Goal: Transaction & Acquisition: Purchase product/service

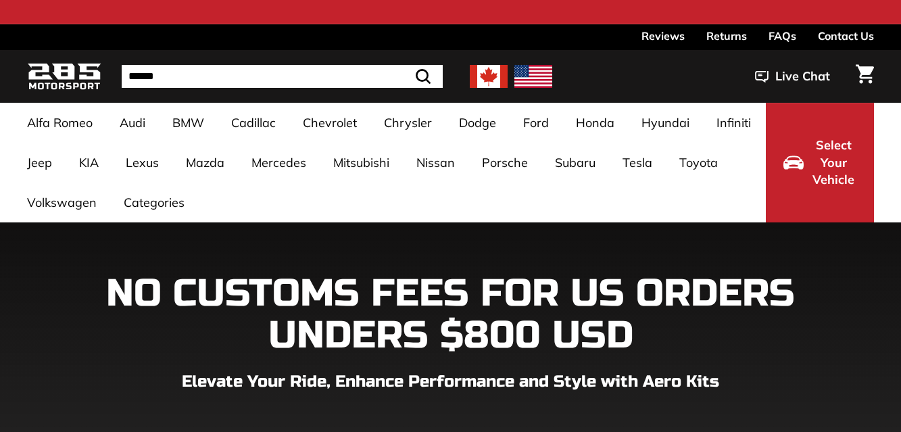
click at [872, 326] on h1 "NO CUSTOMS FEES FOR US ORDERS UNDERS $800 USD" at bounding box center [450, 314] width 847 height 83
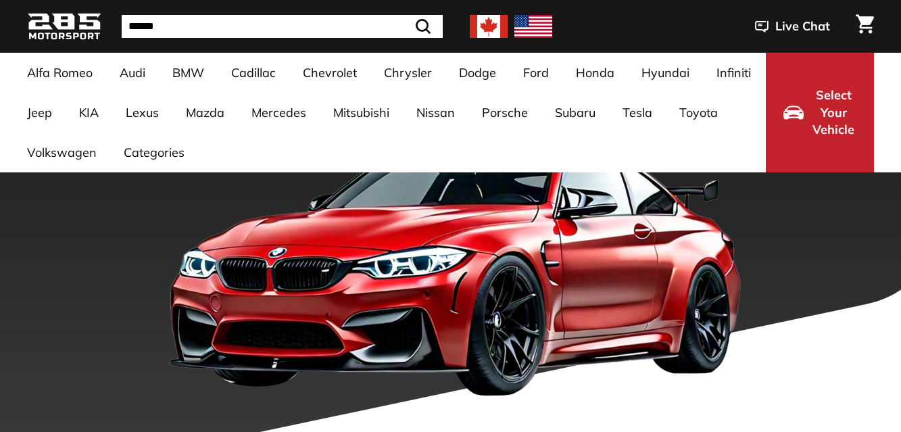
scroll to position [310, 0]
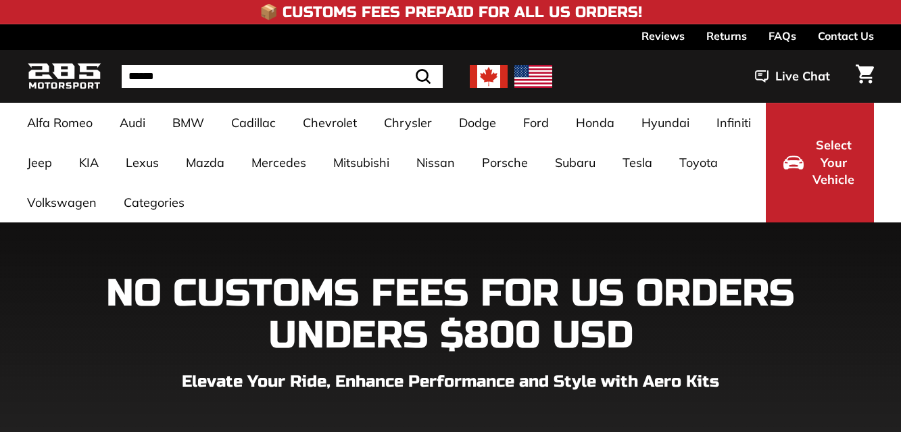
scroll to position [135, 0]
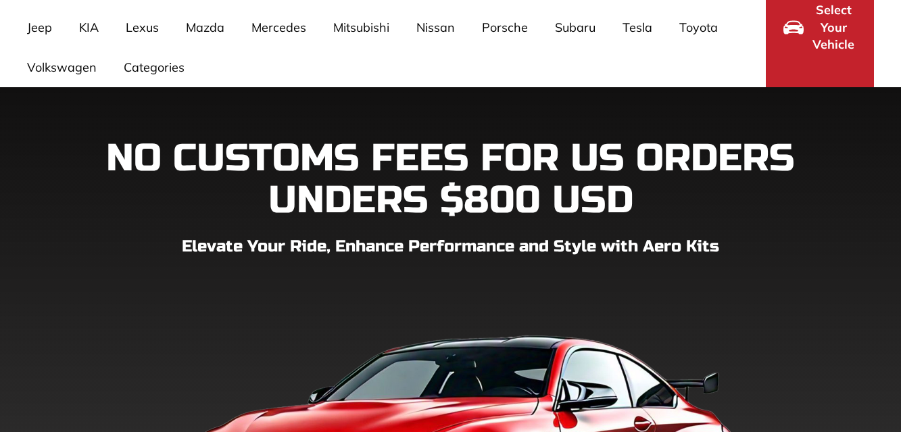
drag, startPoint x: 886, startPoint y: 299, endPoint x: 833, endPoint y: 295, distance: 53.5
click at [886, 299] on div "NO CUSTOMS FEES FOR US ORDERS UNDERS $800 USD Elevate Your Ride, Enhance Perfor…" at bounding box center [450, 368] width 901 height 461
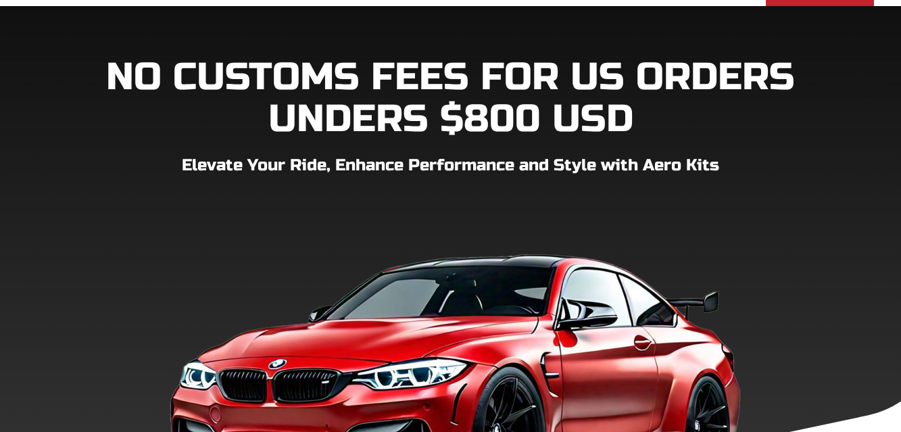
scroll to position [338, 0]
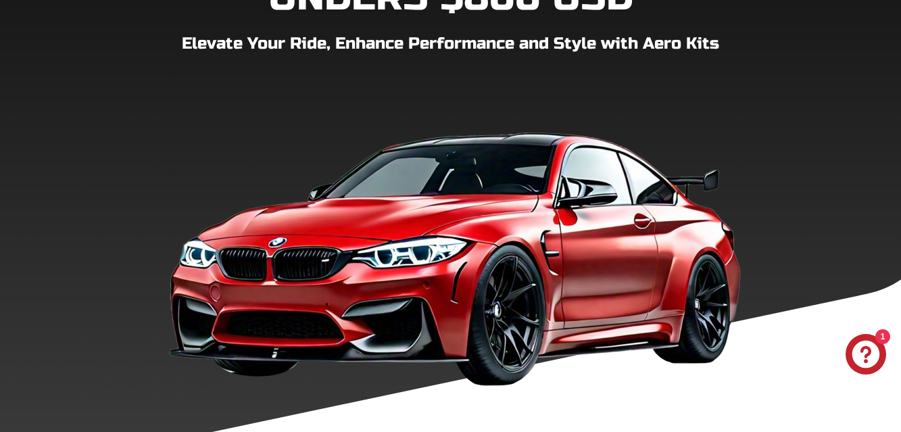
click at [893, 274] on div "NO CUSTOMS FEES FOR US ORDERS UNDERS $800 USD Elevate Your Ride, Enhance Perfor…" at bounding box center [450, 165] width 901 height 461
click at [646, 402] on div "NO CUSTOMS FEES FOR US ORDERS UNDERS $800 USD Elevate Your Ride, Enhance Perfor…" at bounding box center [450, 173] width 901 height 579
click at [895, 306] on div "NO CUSTOMS FEES FOR US ORDERS UNDERS $800 USD Elevate Your Ride, Enhance Perfor…" at bounding box center [450, 165] width 901 height 461
drag, startPoint x: 884, startPoint y: 299, endPoint x: 869, endPoint y: 291, distance: 16.6
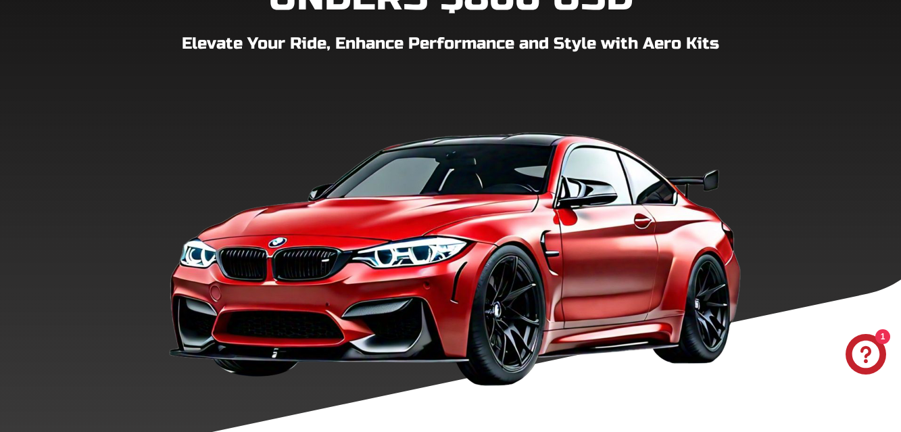
click at [884, 299] on div "NO CUSTOMS FEES FOR US ORDERS UNDERS $800 USD Elevate Your Ride, Enhance Perfor…" at bounding box center [450, 165] width 901 height 461
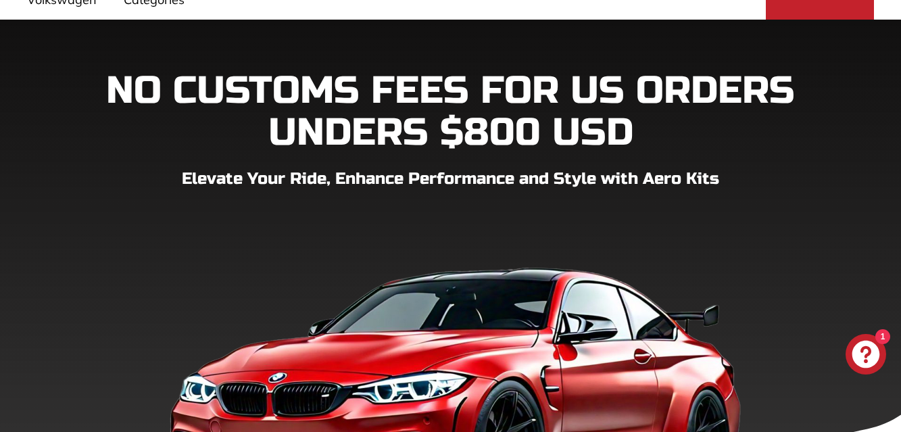
scroll to position [0, 0]
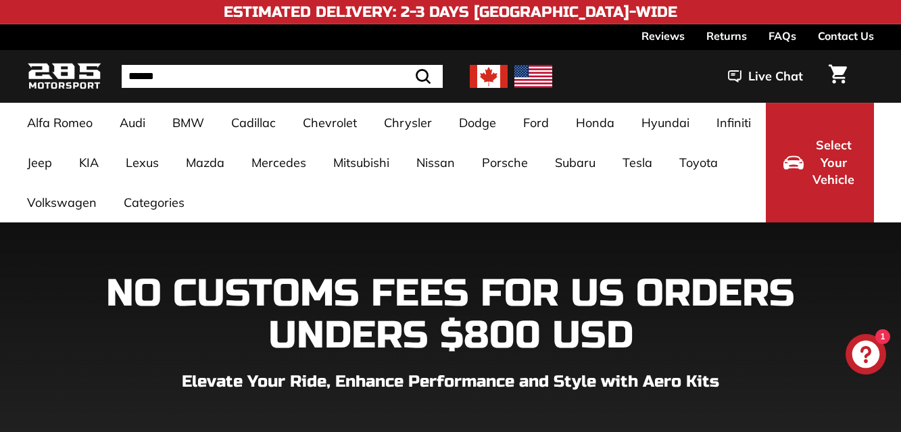
drag, startPoint x: 882, startPoint y: 274, endPoint x: 874, endPoint y: 267, distance: 10.6
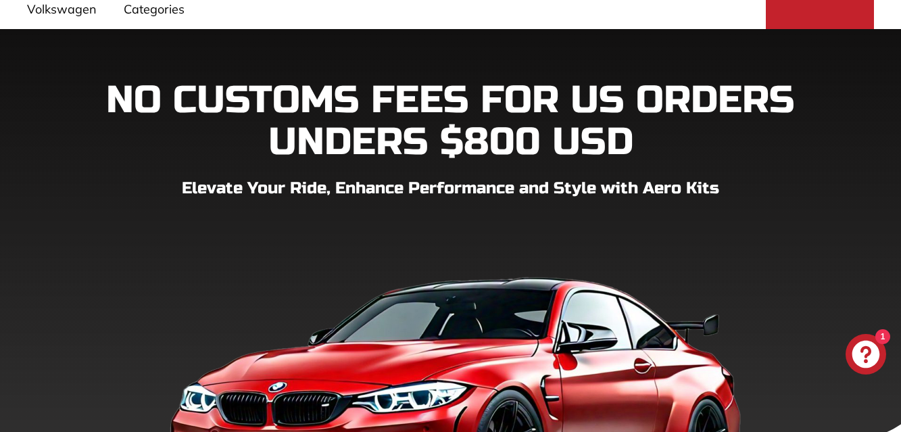
scroll to position [270, 0]
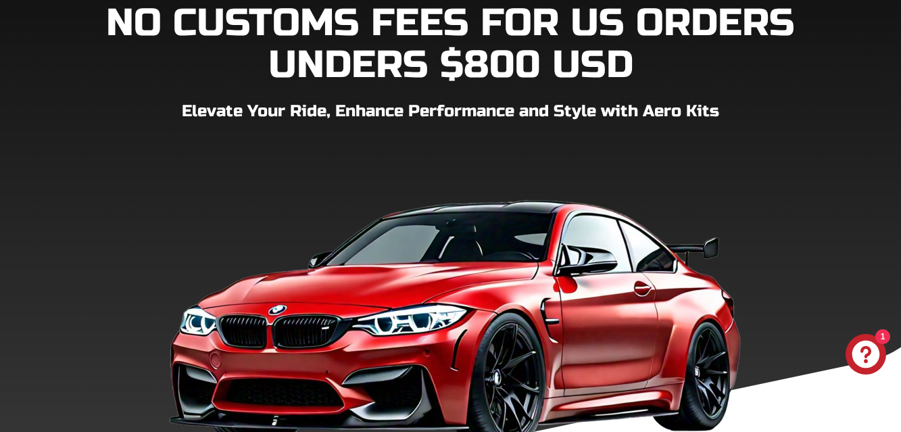
click at [881, 289] on div "NO CUSTOMS FEES FOR US ORDERS UNDERS $800 USD Elevate Your Ride, Enhance Perfor…" at bounding box center [450, 233] width 901 height 461
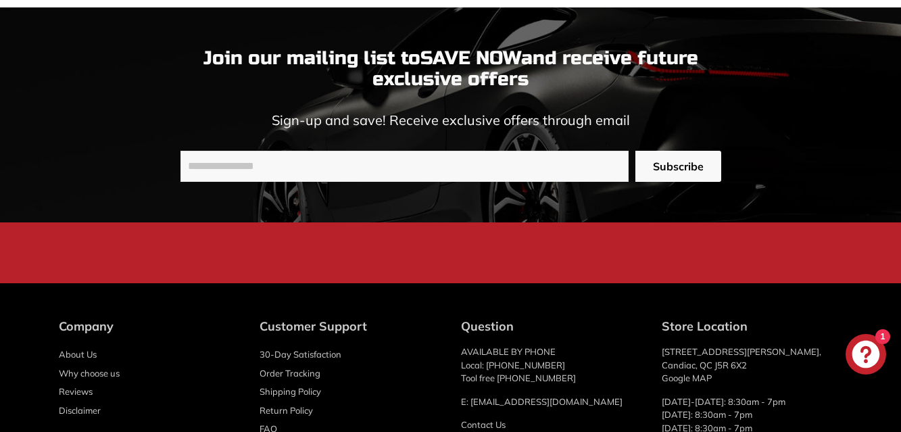
scroll to position [4256, 0]
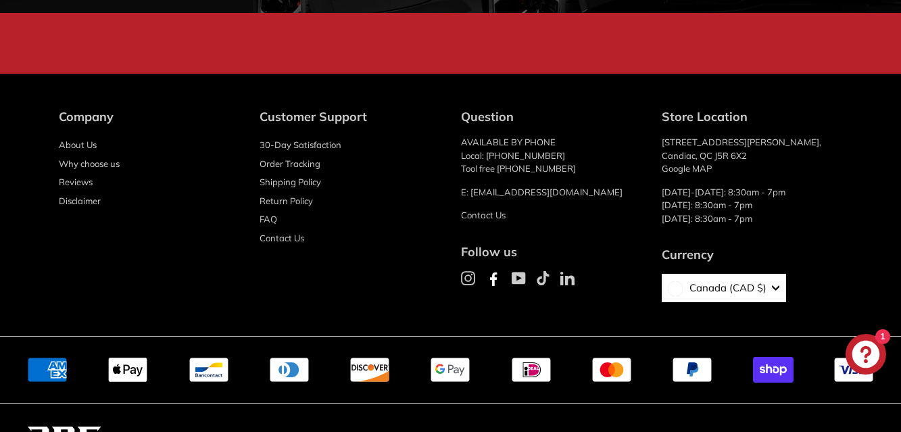
click at [891, 272] on div "Company About Us Why choose us Reviews Disclaimer Customer Support 30-Day Satis…" at bounding box center [450, 212] width 901 height 208
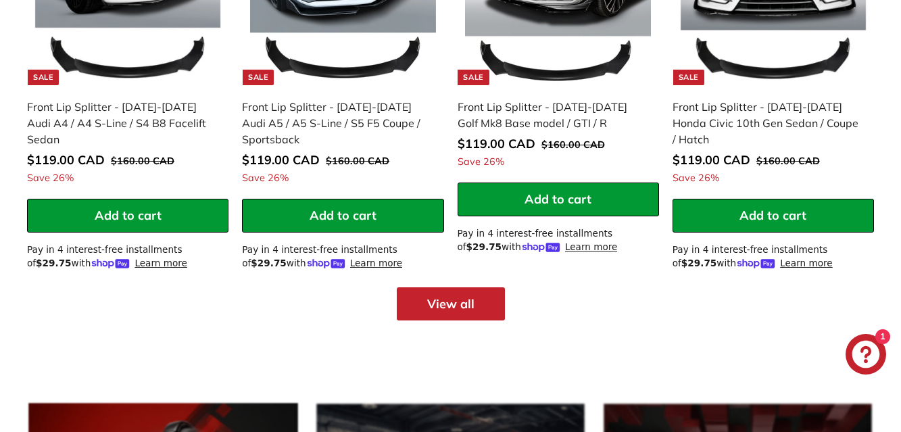
scroll to position [1686, 0]
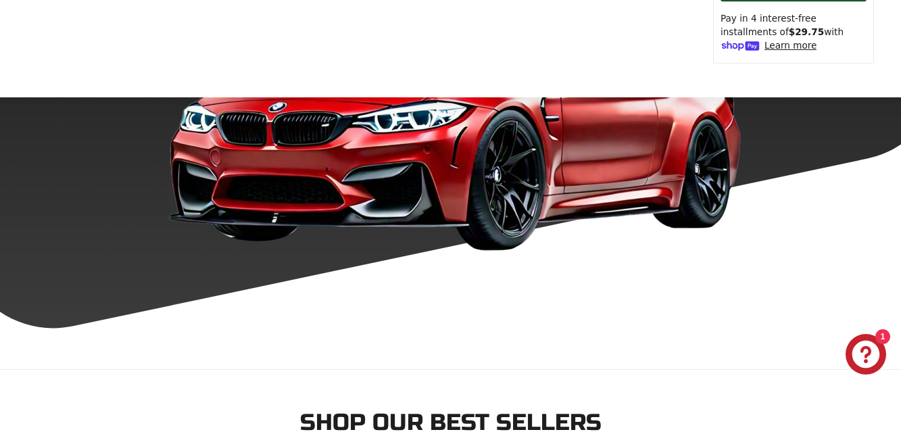
scroll to position [879, 0]
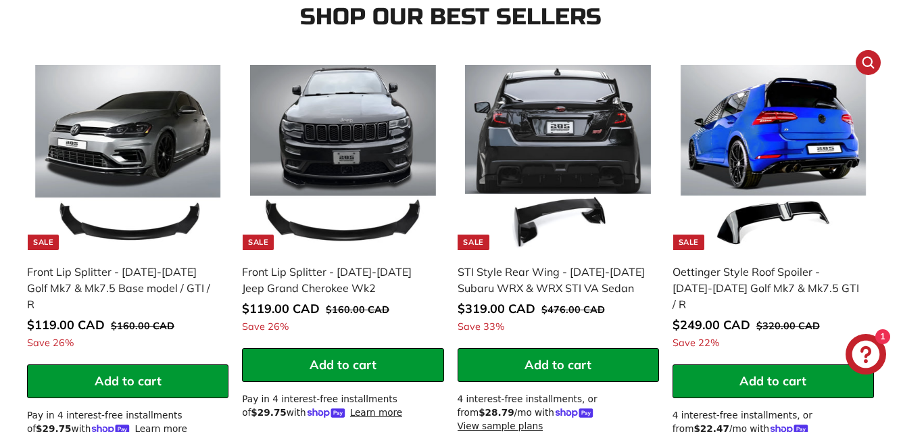
drag, startPoint x: 886, startPoint y: 277, endPoint x: 877, endPoint y: 277, distance: 9.5
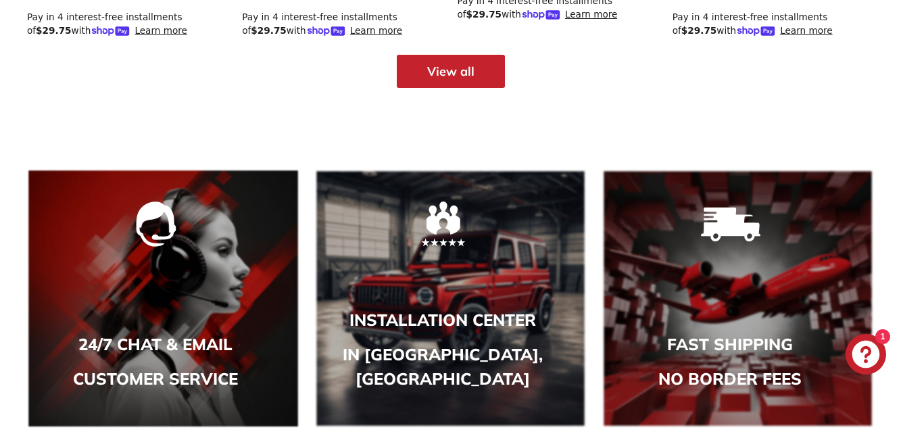
scroll to position [2299, 0]
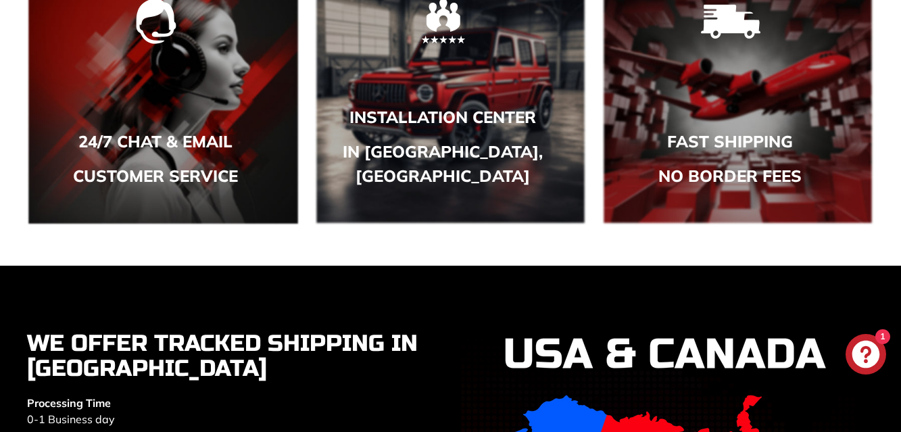
drag, startPoint x: 884, startPoint y: 206, endPoint x: 874, endPoint y: 205, distance: 10.8
click at [884, 206] on div "24/7 CHAT & EMAIL customer service Installation center in candiac, QC Fast ship…" at bounding box center [450, 96] width 901 height 340
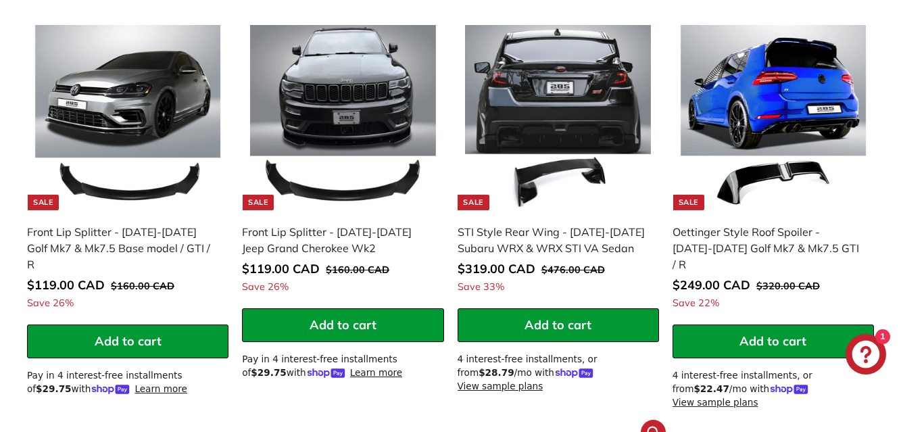
scroll to position [943, 0]
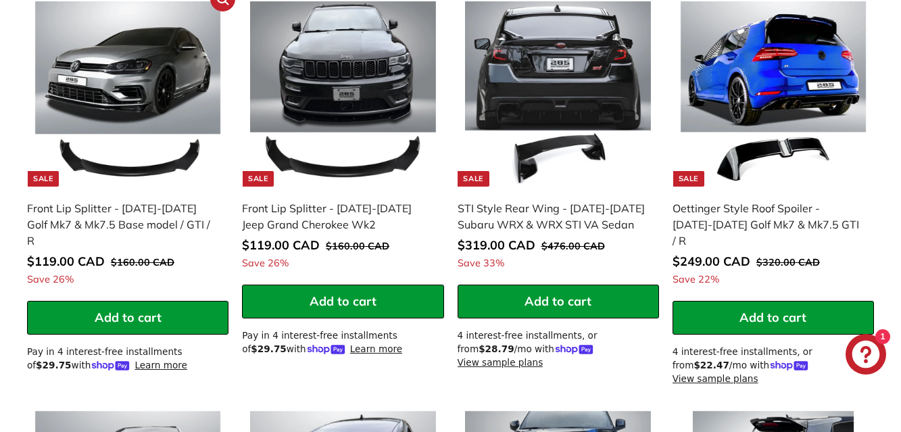
click at [170, 304] on button "Add to cart" at bounding box center [127, 318] width 201 height 34
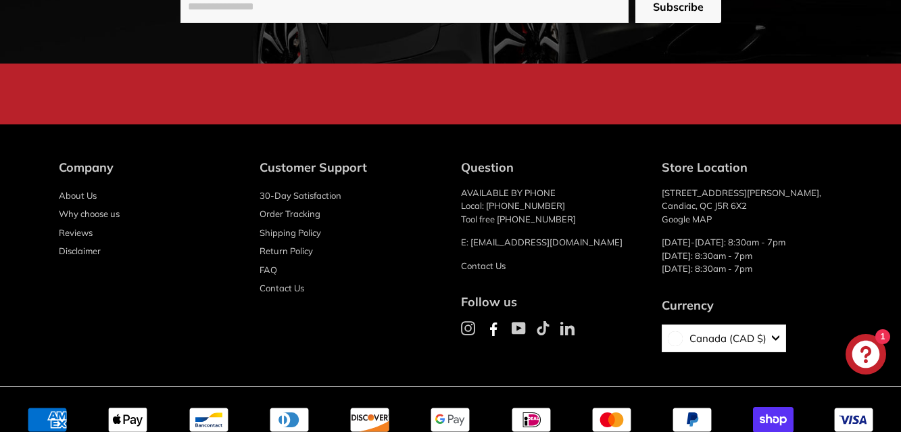
scroll to position [3096, 0]
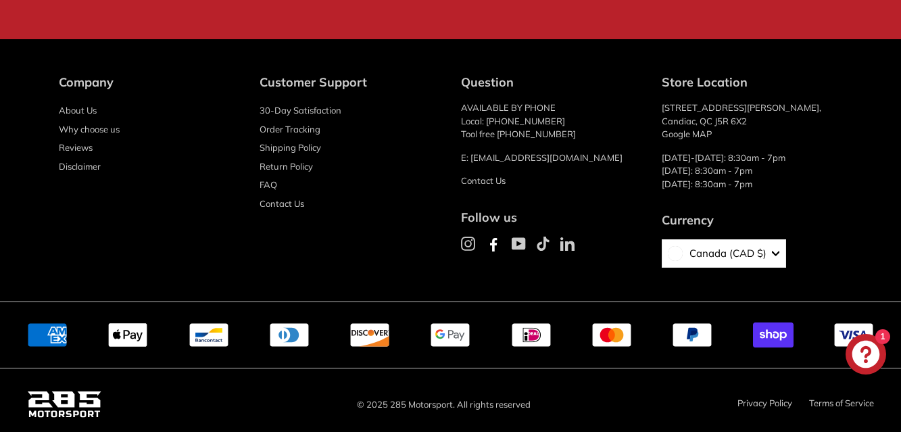
scroll to position [2879, 0]
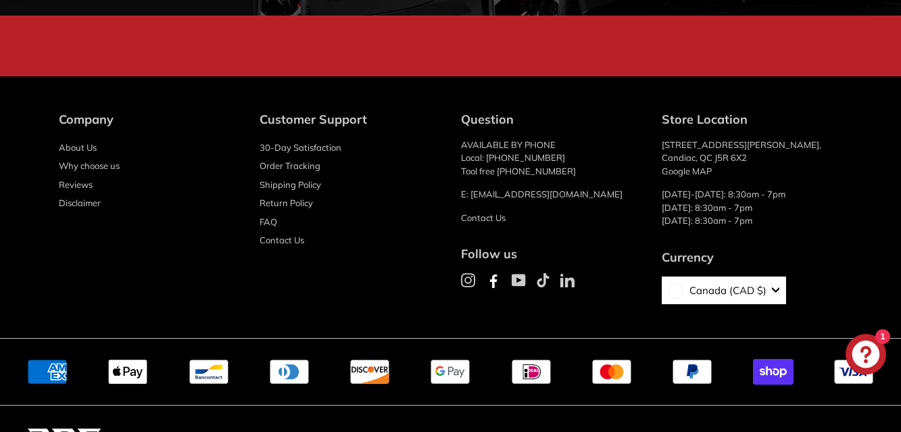
scroll to position [2609, 0]
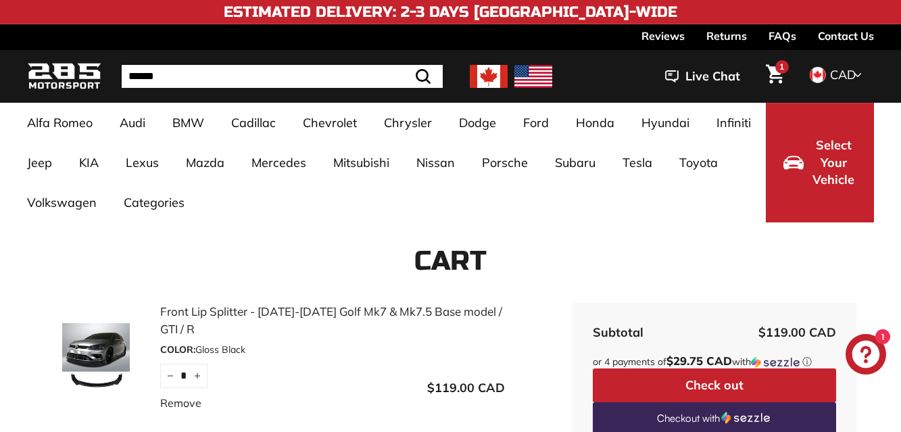
click at [872, 275] on h1 "Cart" at bounding box center [450, 261] width 847 height 30
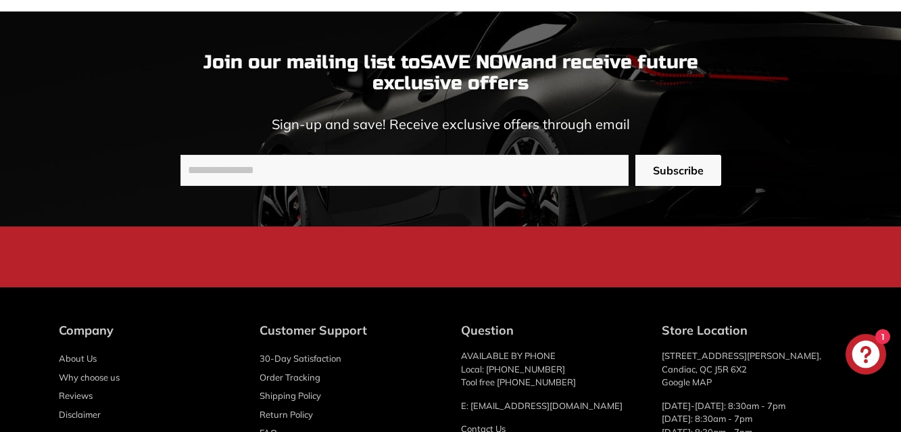
scroll to position [941, 0]
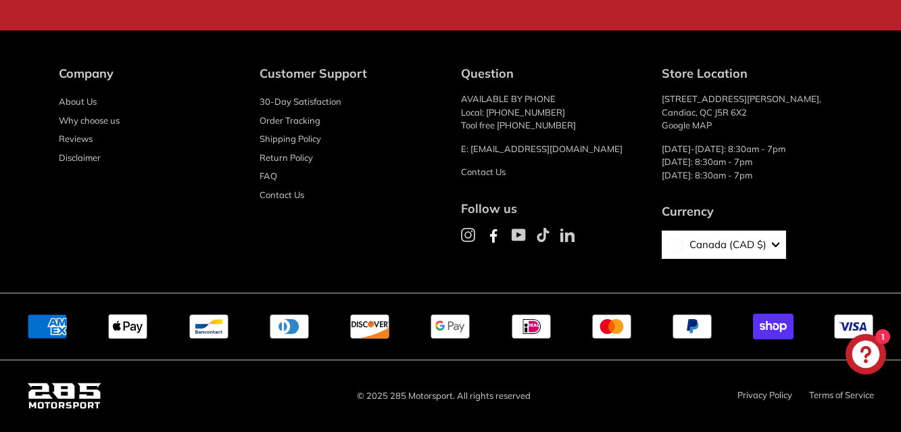
click at [318, 103] on link "30-Day Satisfaction" at bounding box center [301, 102] width 82 height 19
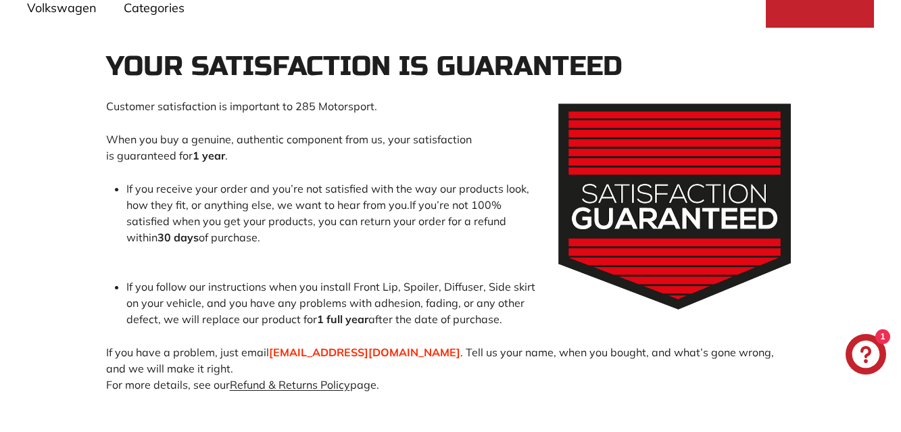
scroll to position [203, 0]
